Goal: Task Accomplishment & Management: Manage account settings

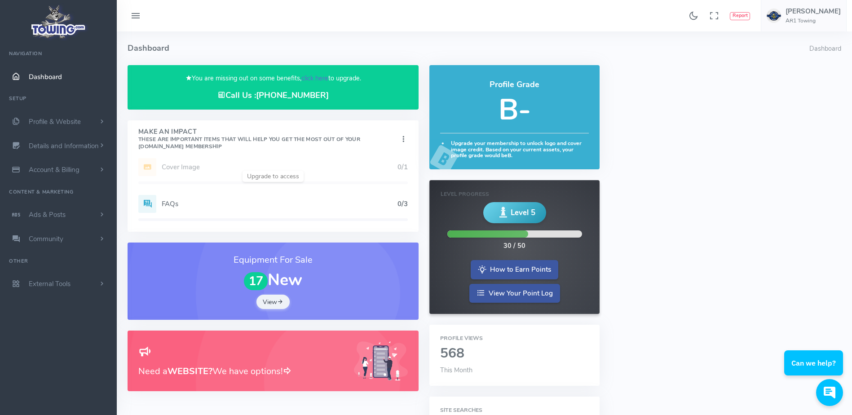
click at [316, 76] on link "click here" at bounding box center [314, 78] width 27 height 9
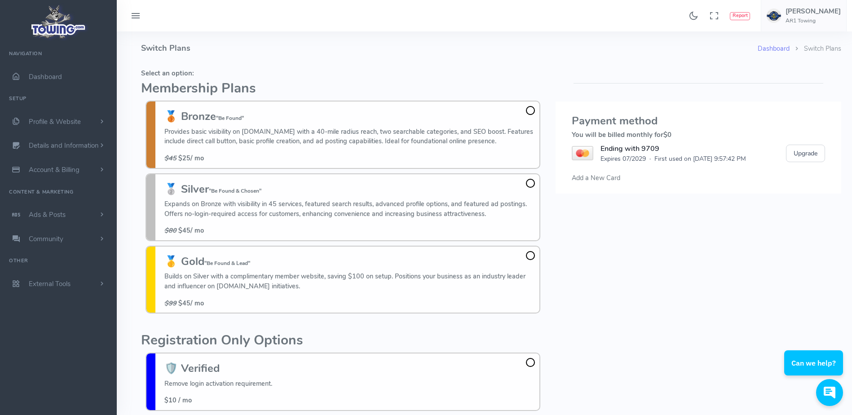
click at [238, 37] on h4 "Switch Plans" at bounding box center [449, 48] width 617 height 34
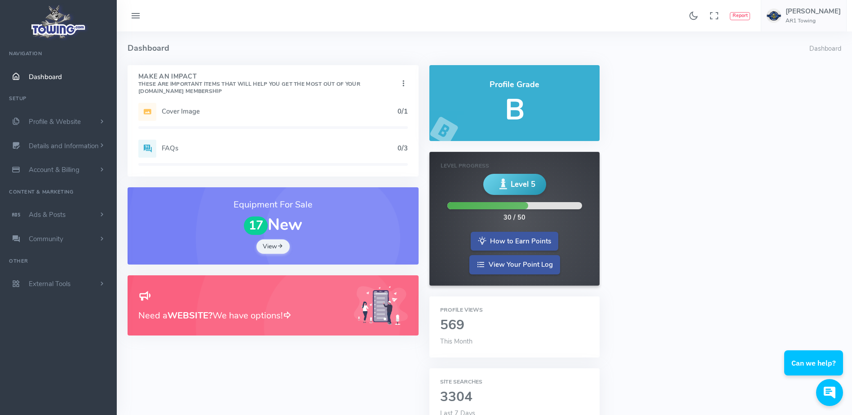
click at [527, 326] on h2 "569" at bounding box center [514, 325] width 149 height 15
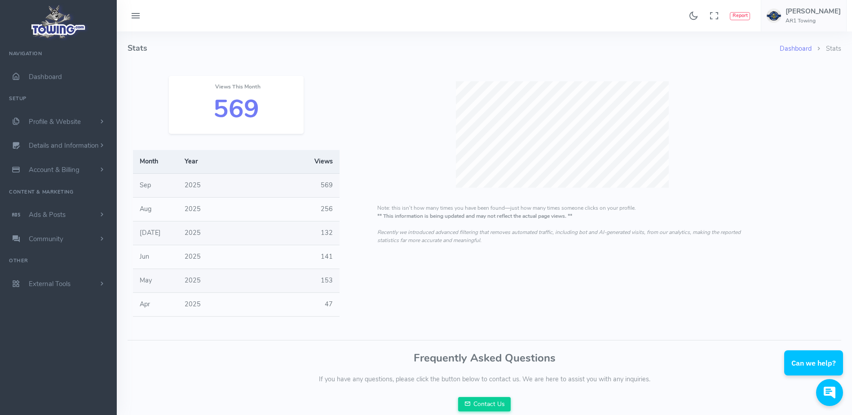
drag, startPoint x: 813, startPoint y: 21, endPoint x: 807, endPoint y: 39, distance: 19.5
click at [813, 21] on h6 "AR1 Towing" at bounding box center [812, 21] width 55 height 6
click at [79, 172] on span "Account & Billing" at bounding box center [54, 169] width 51 height 9
click at [53, 270] on link "Cancel" at bounding box center [69, 269] width 94 height 18
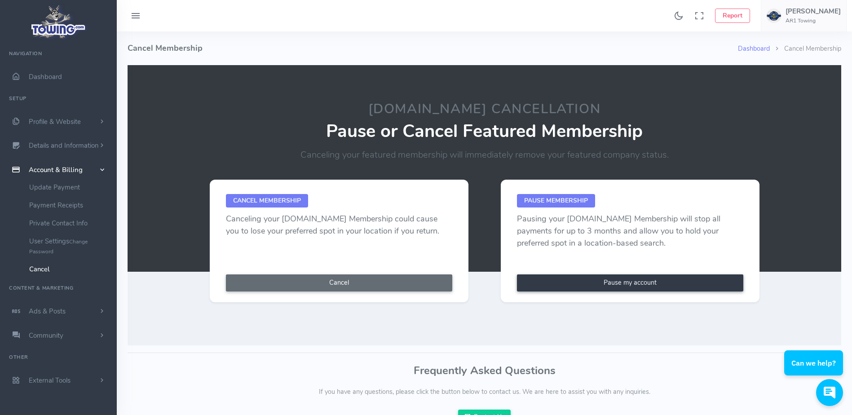
click at [346, 286] on button "Cancel" at bounding box center [339, 282] width 226 height 17
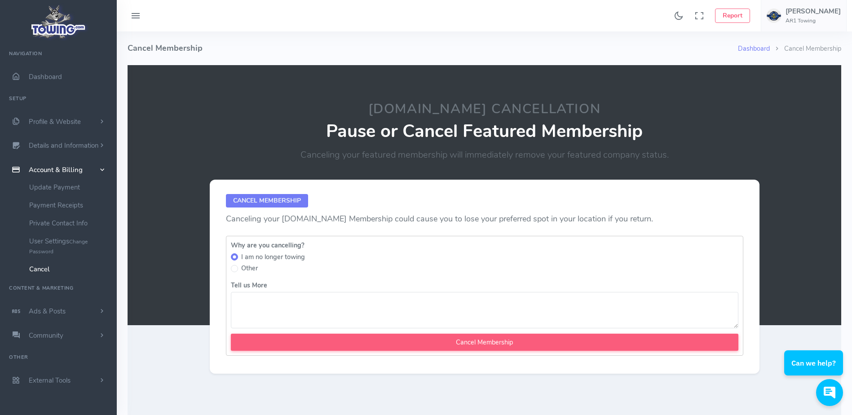
click at [252, 273] on label "Other" at bounding box center [249, 269] width 17 height 10
click at [238, 272] on input "Other" at bounding box center [234, 268] width 7 height 7
radio input "true"
click at [249, 300] on textarea "Tell us More" at bounding box center [484, 310] width 507 height 36
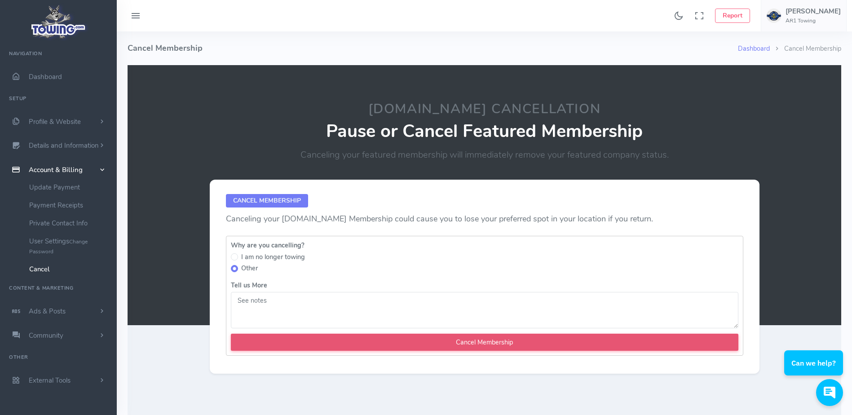
type textarea "See notes"
click at [273, 340] on input "Cancel Membership" at bounding box center [484, 342] width 507 height 17
